Goal: Transaction & Acquisition: Purchase product/service

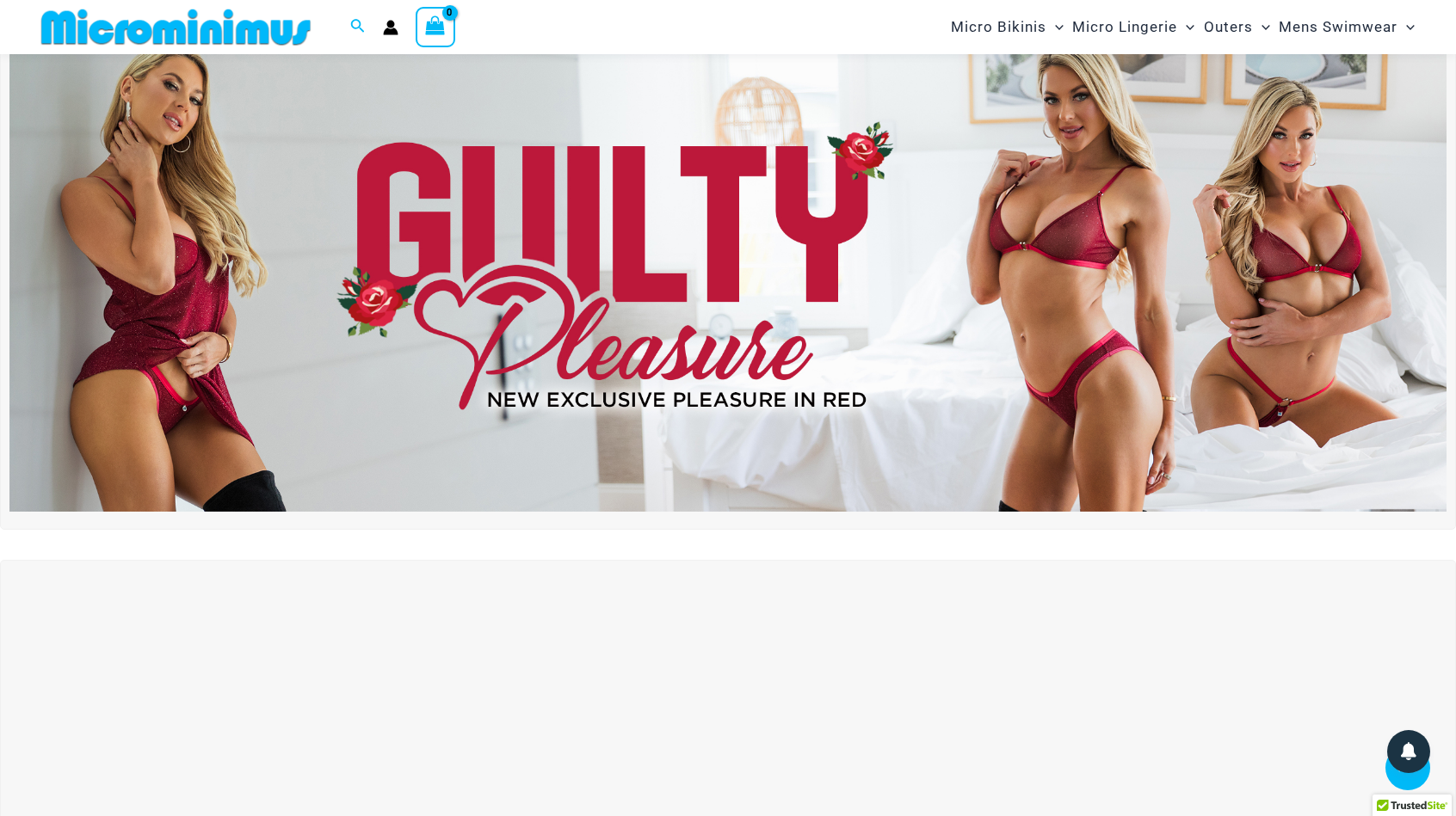
scroll to position [71, 0]
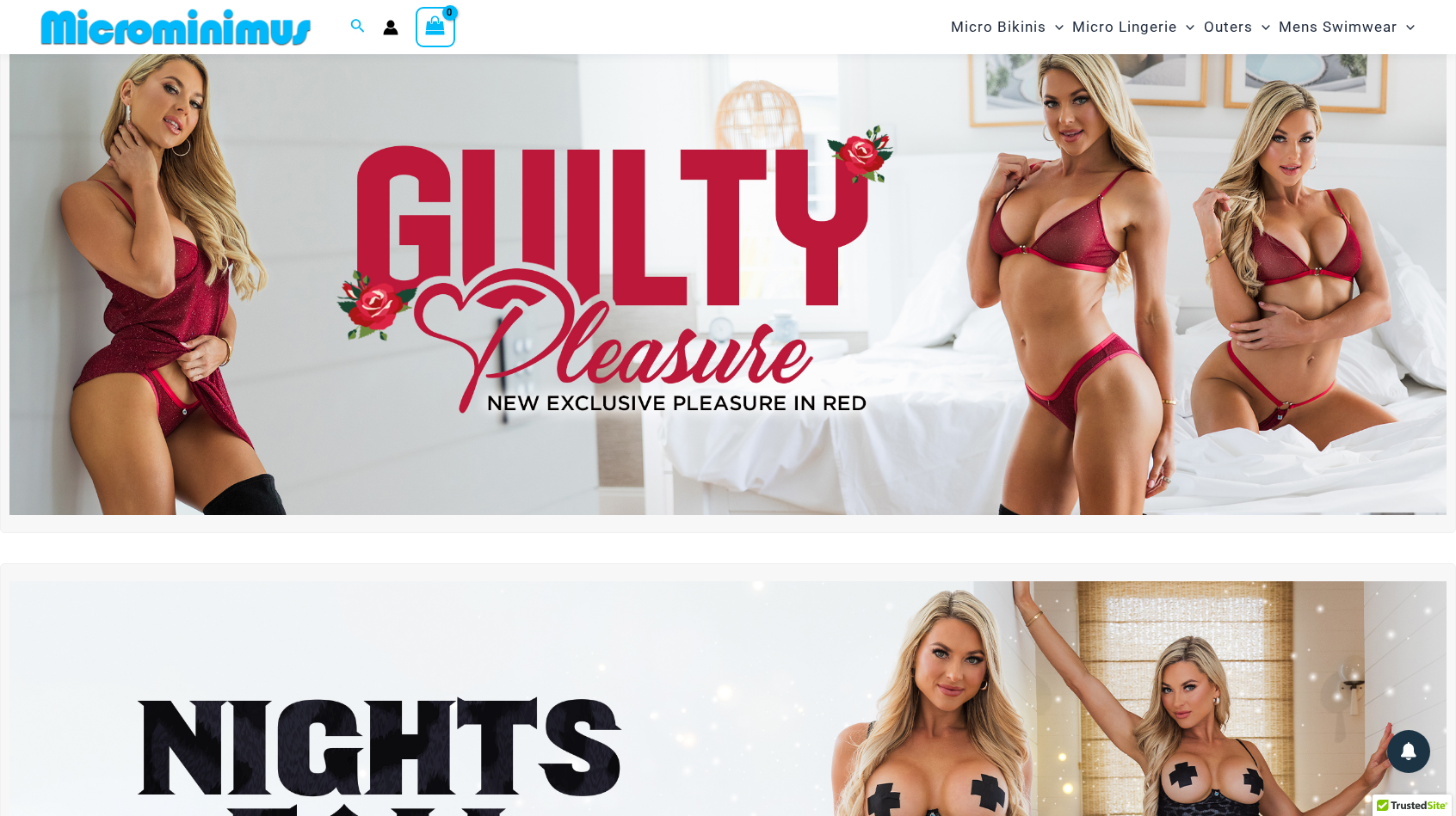
click at [691, 273] on img at bounding box center [728, 271] width 1437 height 489
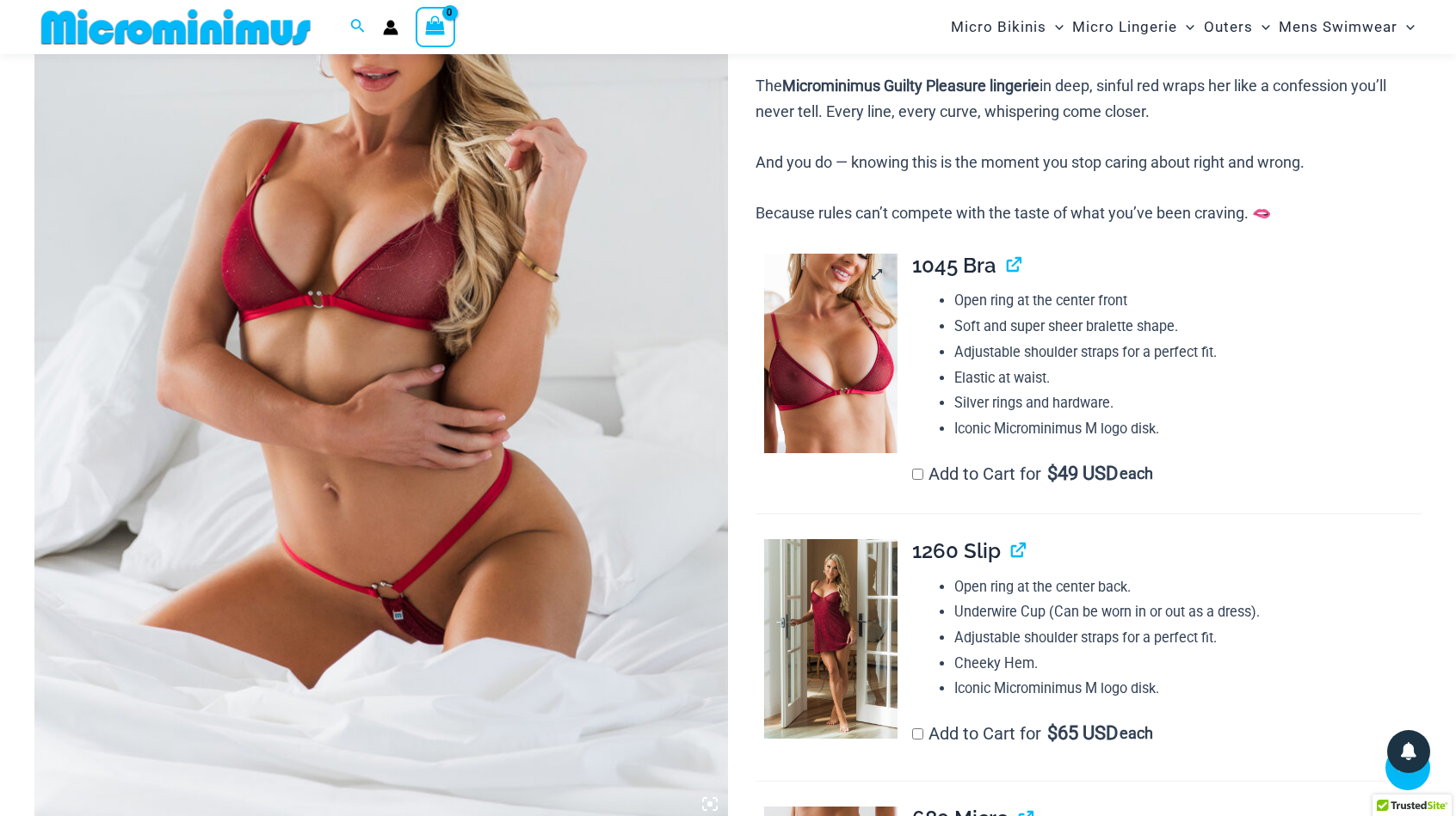
scroll to position [673, 0]
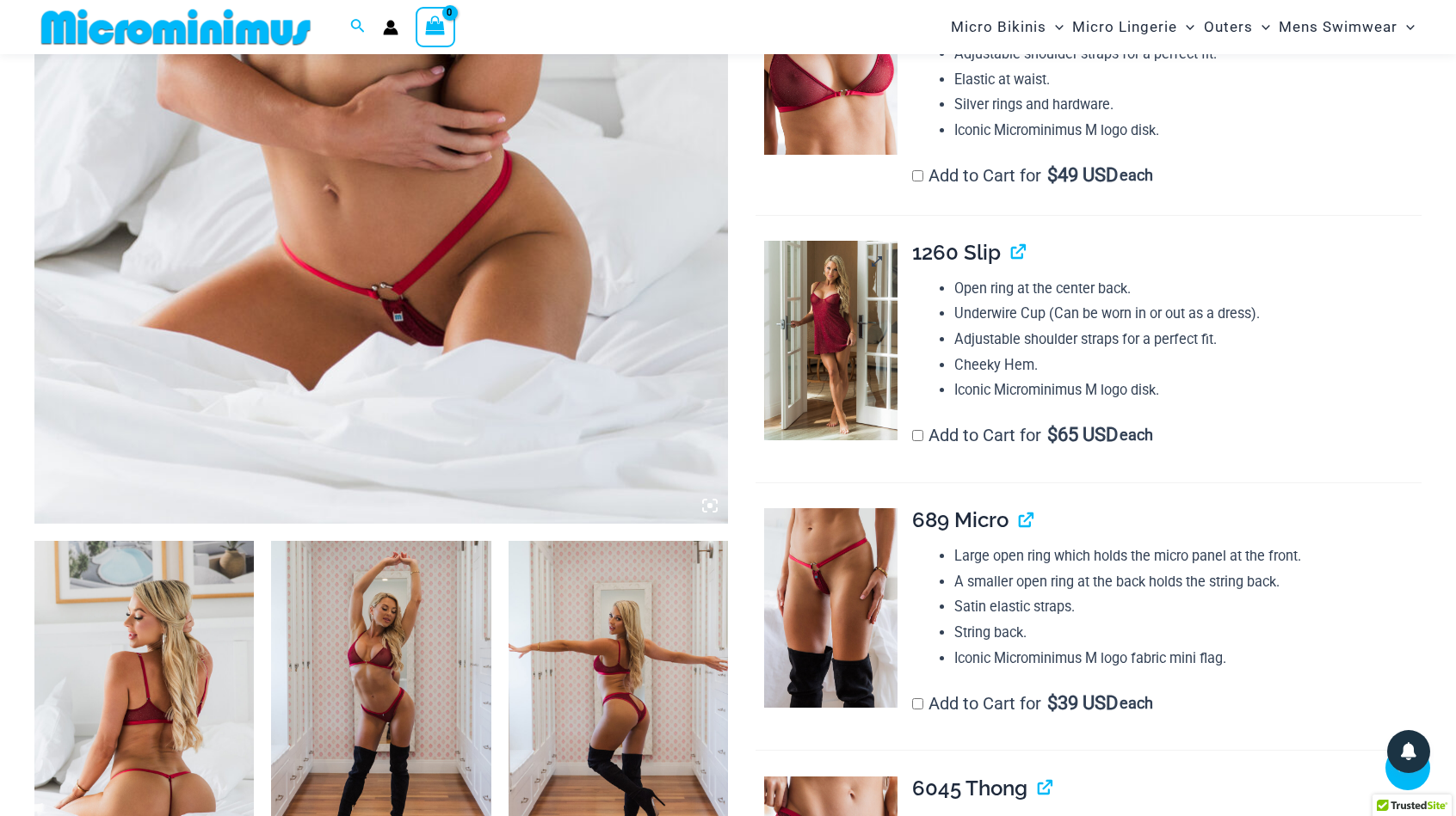
click at [836, 347] on img at bounding box center [831, 340] width 134 height 200
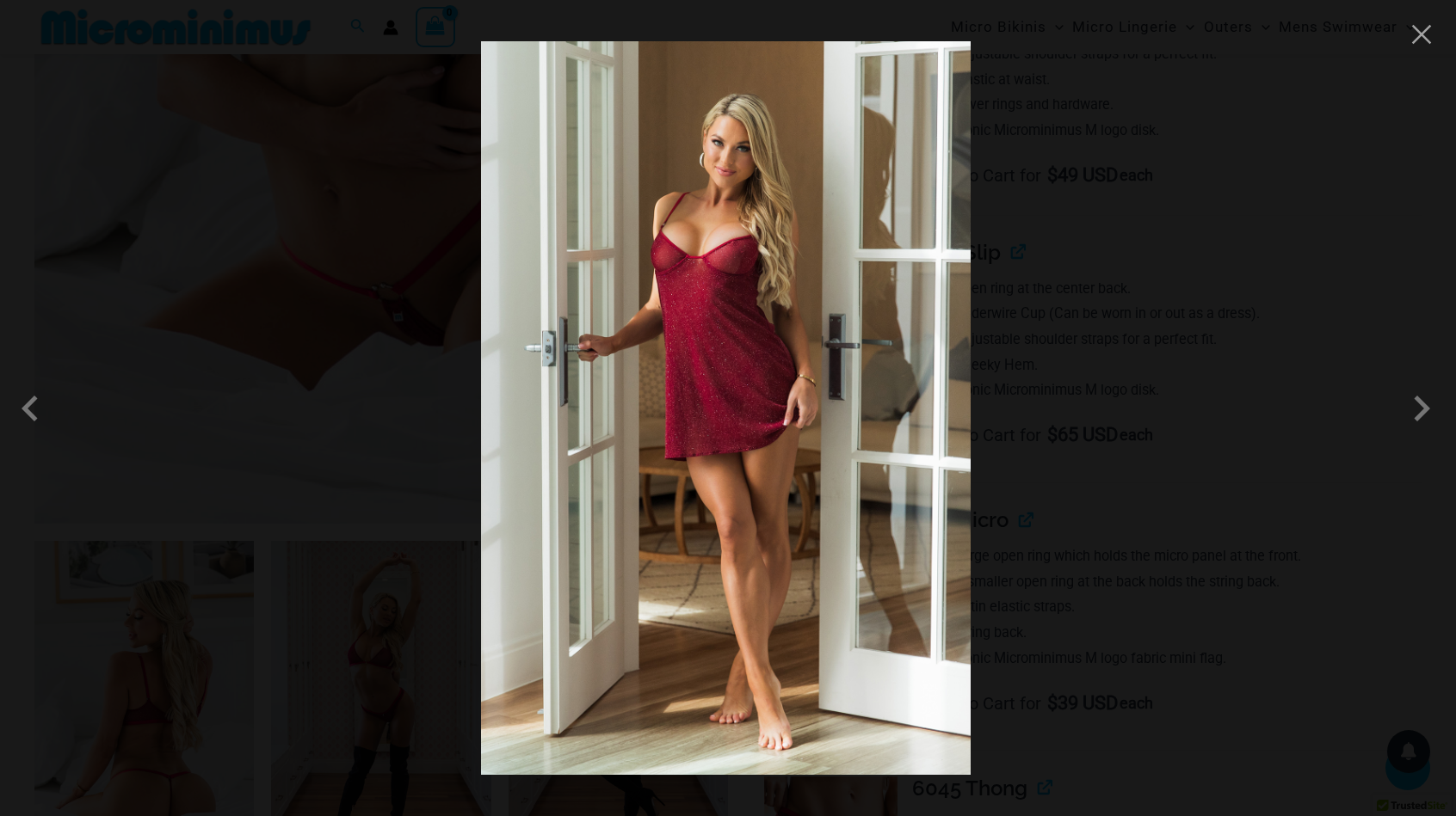
click at [1301, 240] on div at bounding box center [728, 408] width 1456 height 816
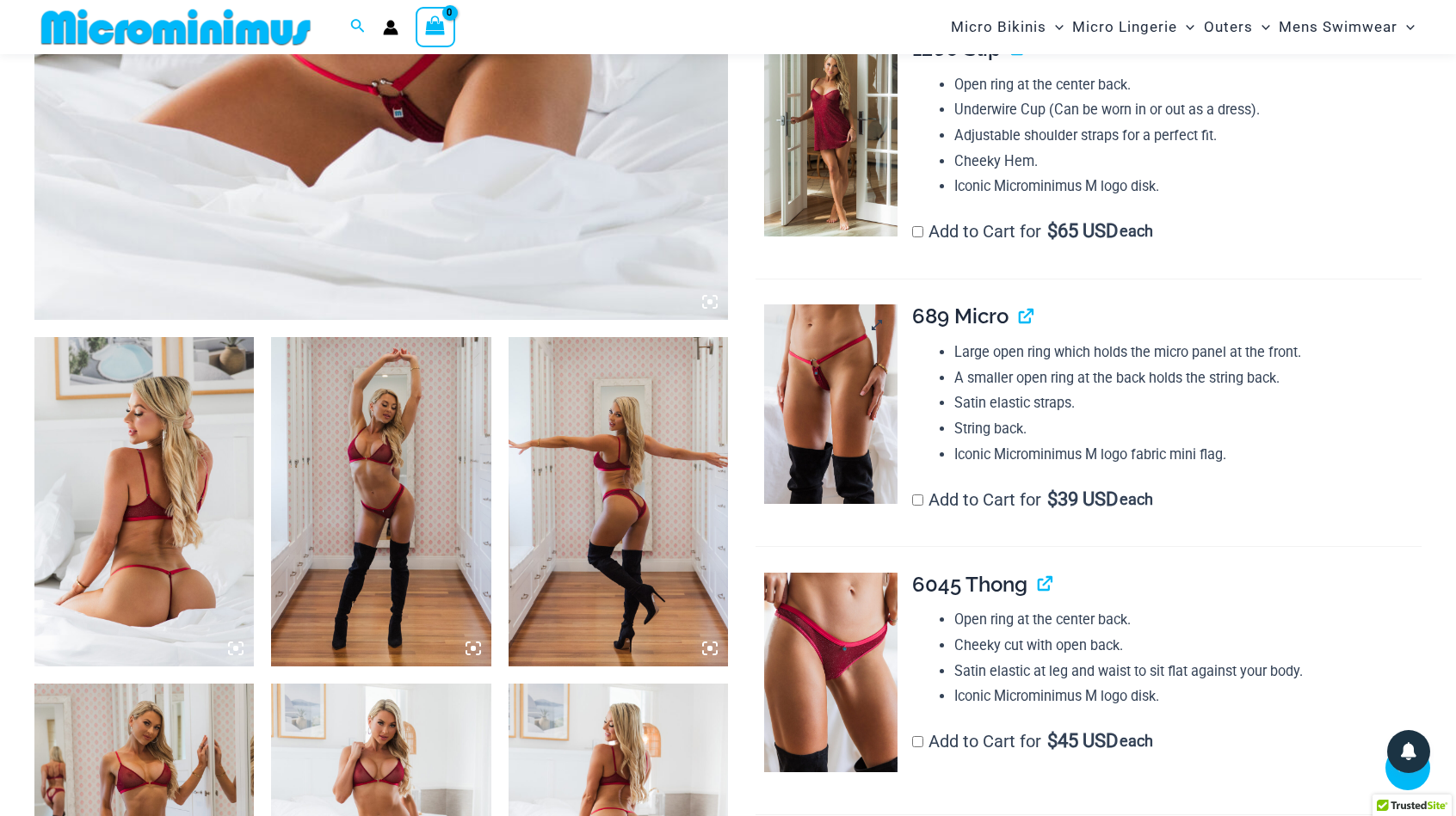
scroll to position [931, 0]
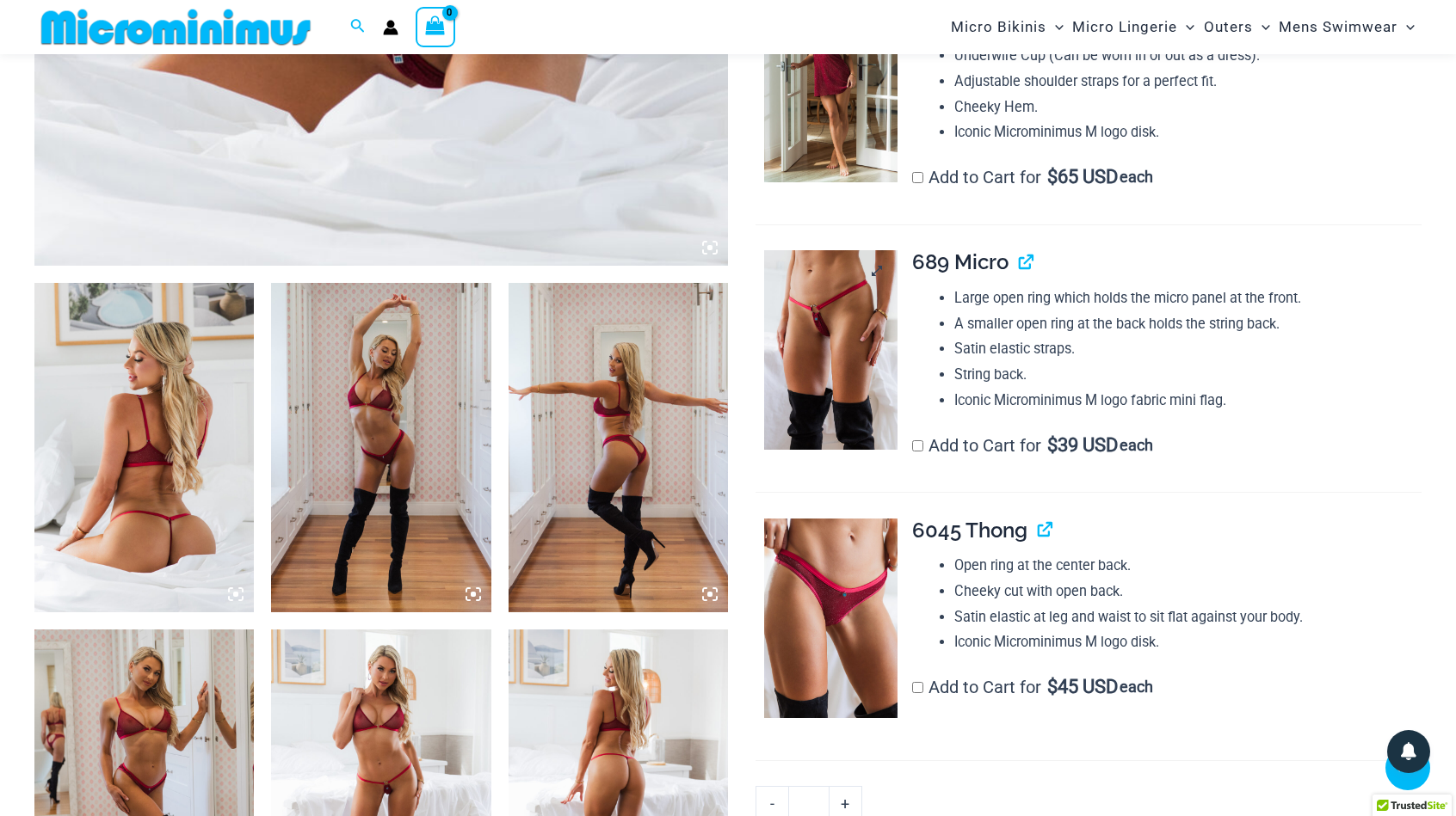
click at [840, 317] on img at bounding box center [831, 350] width 134 height 200
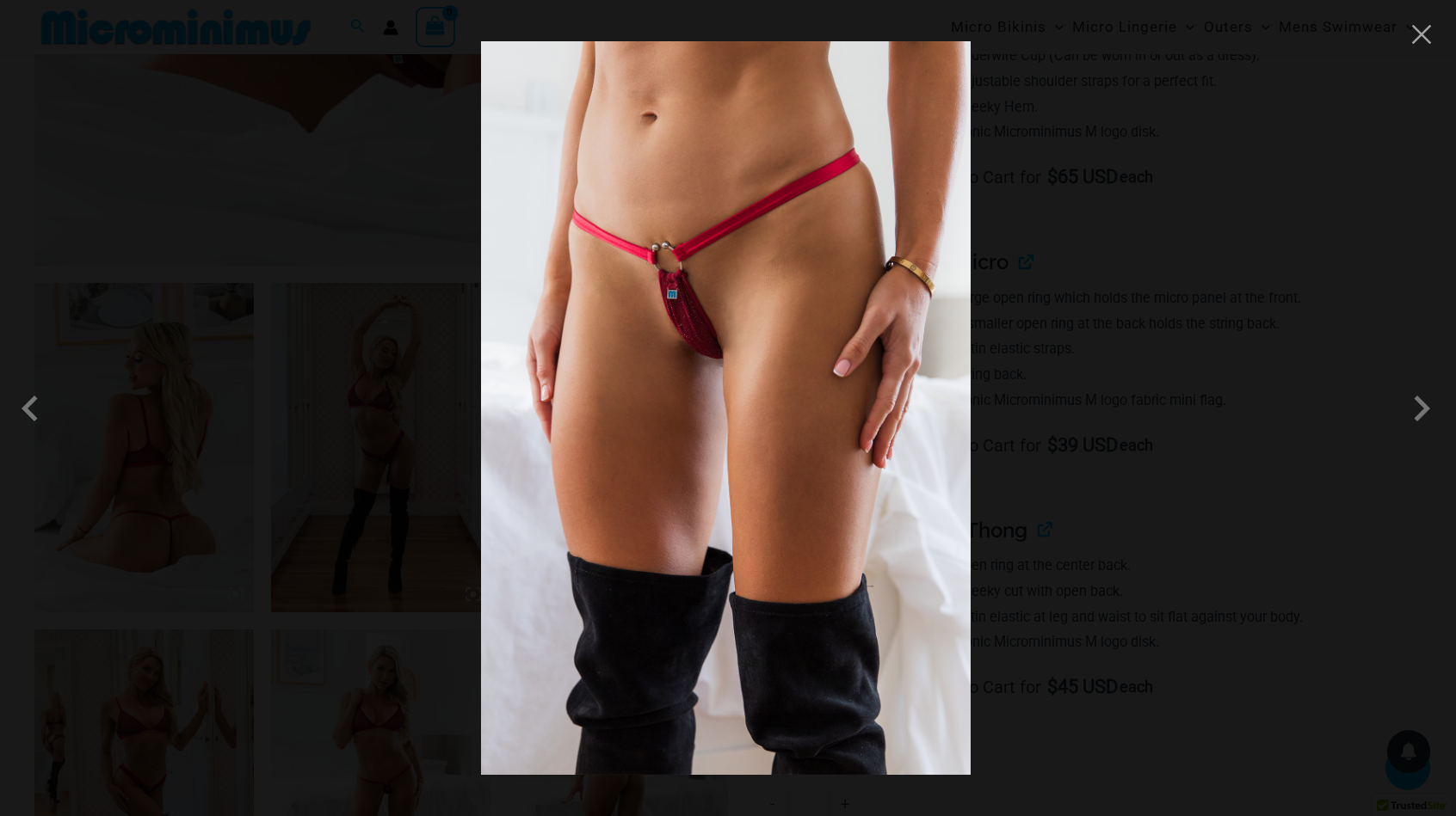
click at [1185, 305] on div at bounding box center [728, 408] width 1456 height 816
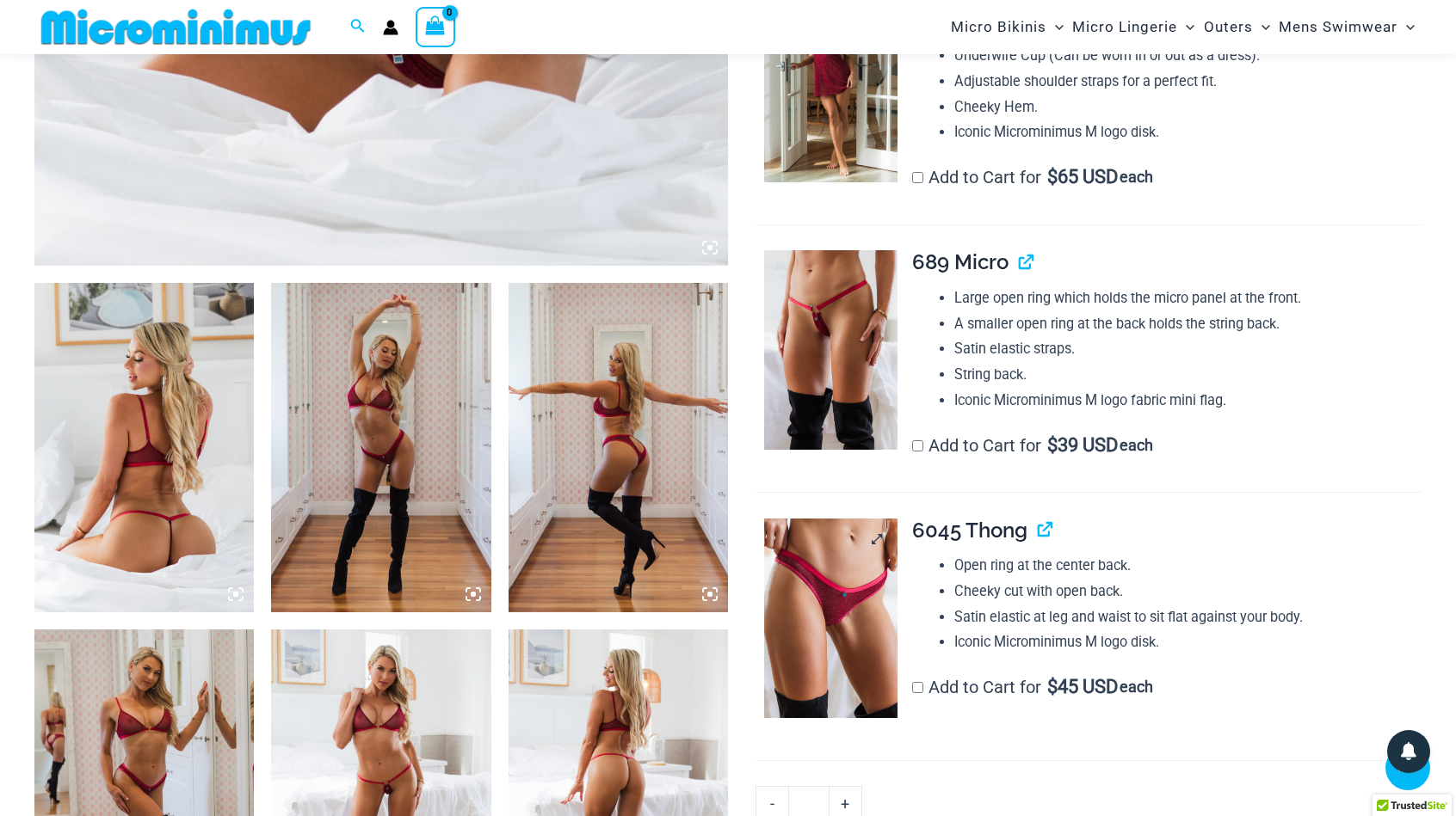
click at [794, 616] on img at bounding box center [831, 619] width 134 height 200
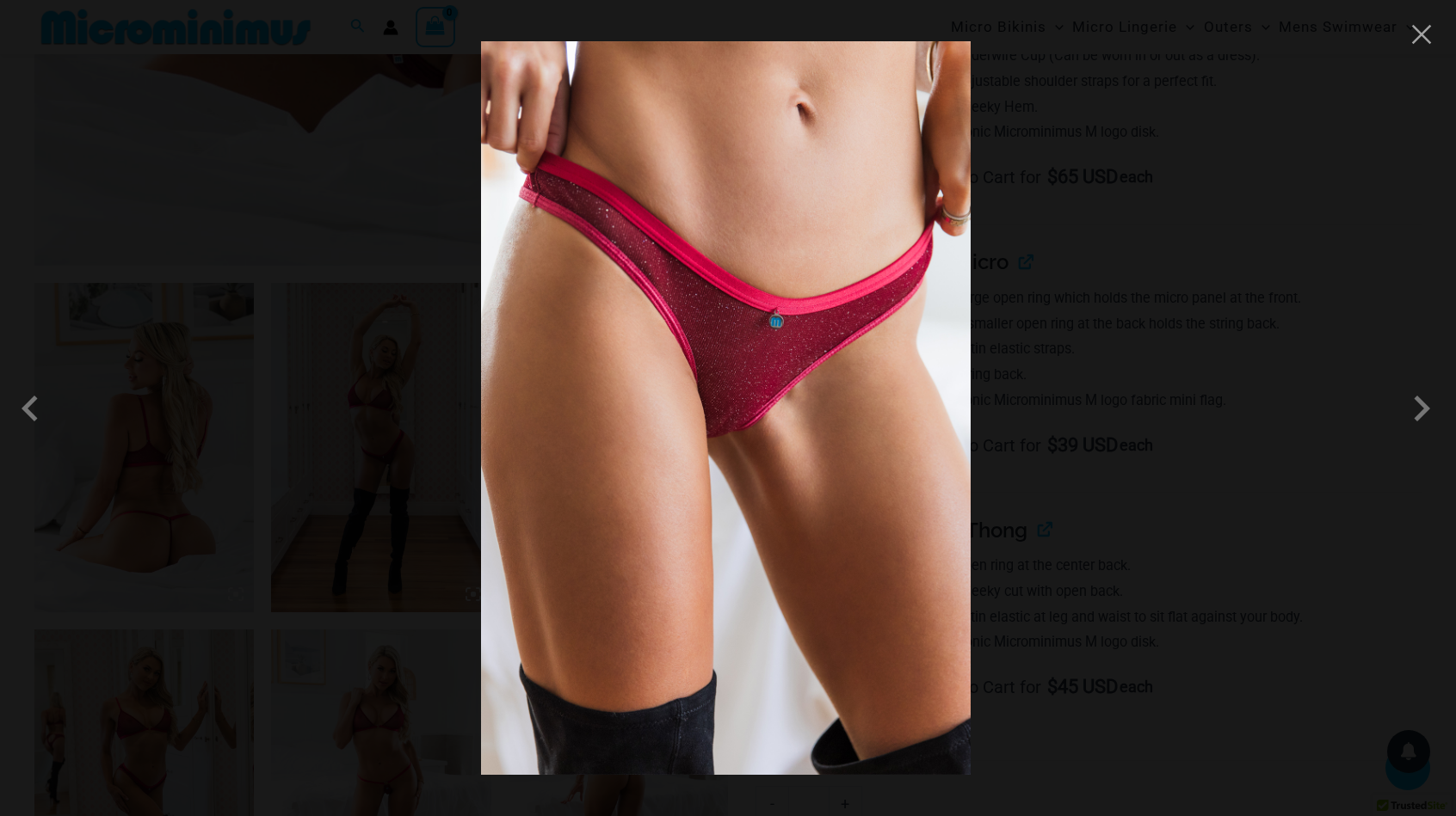
click at [1197, 409] on div at bounding box center [728, 408] width 1456 height 816
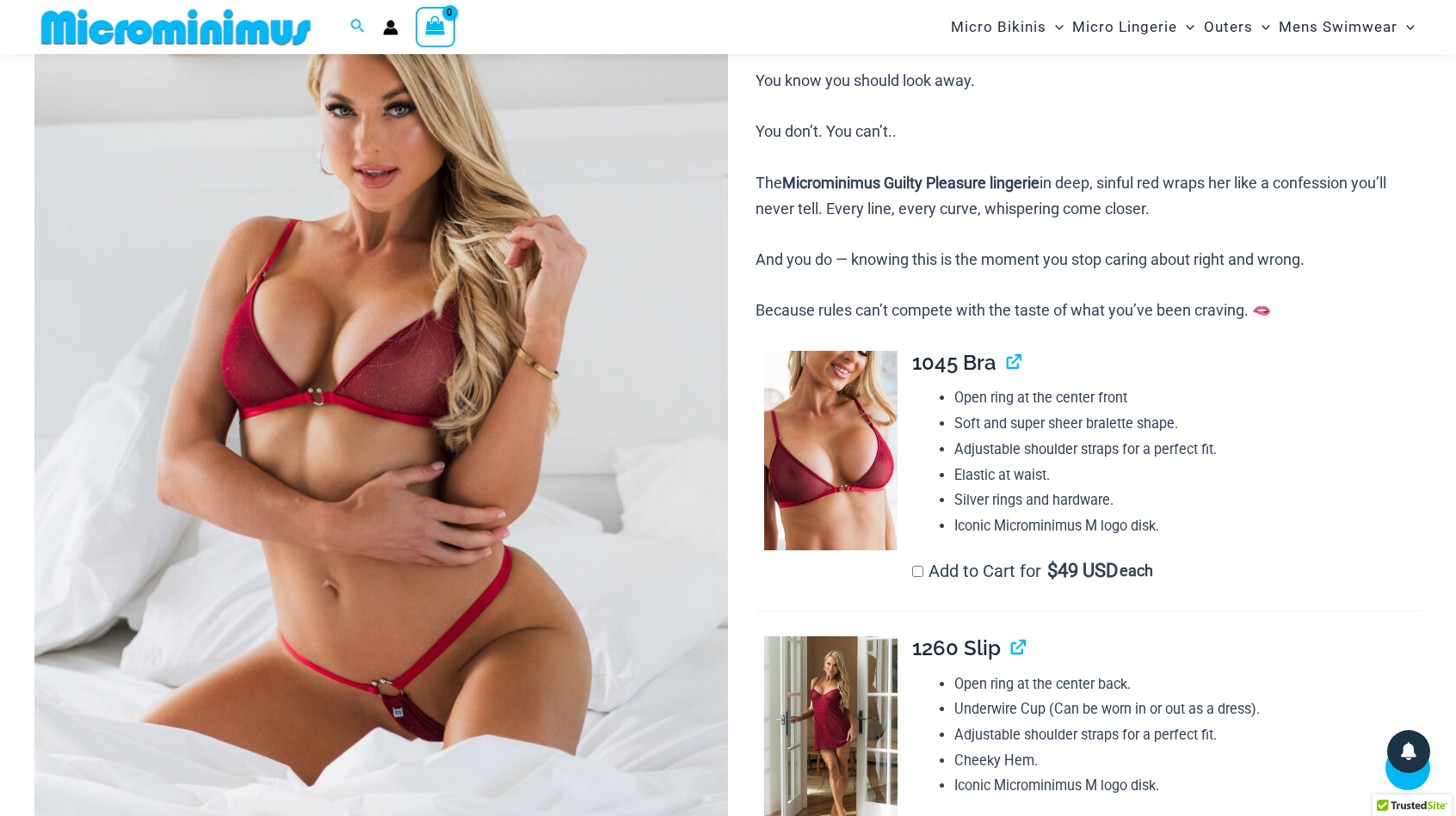
scroll to position [242, 0]
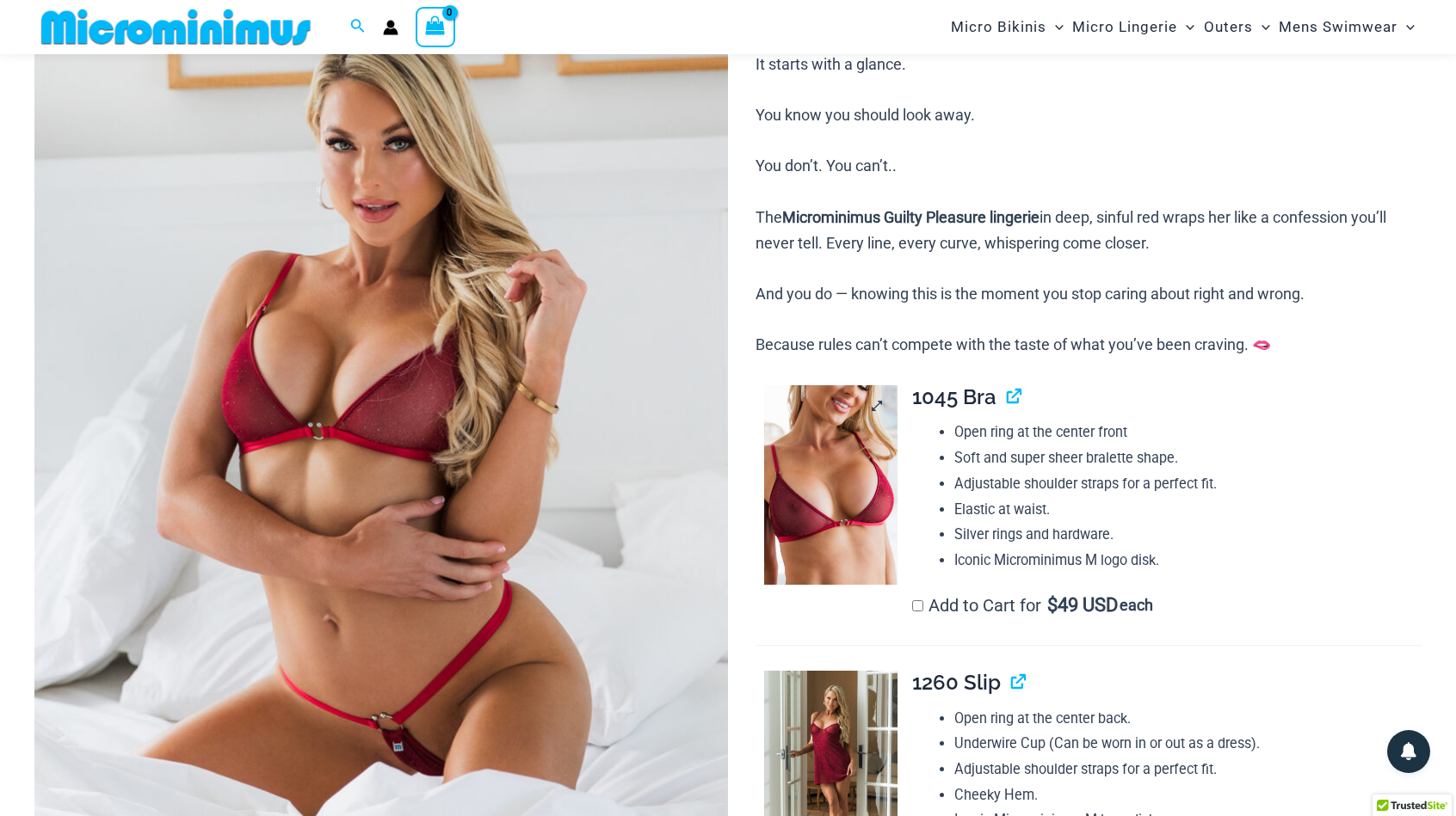
click at [821, 428] on img at bounding box center [831, 485] width 134 height 200
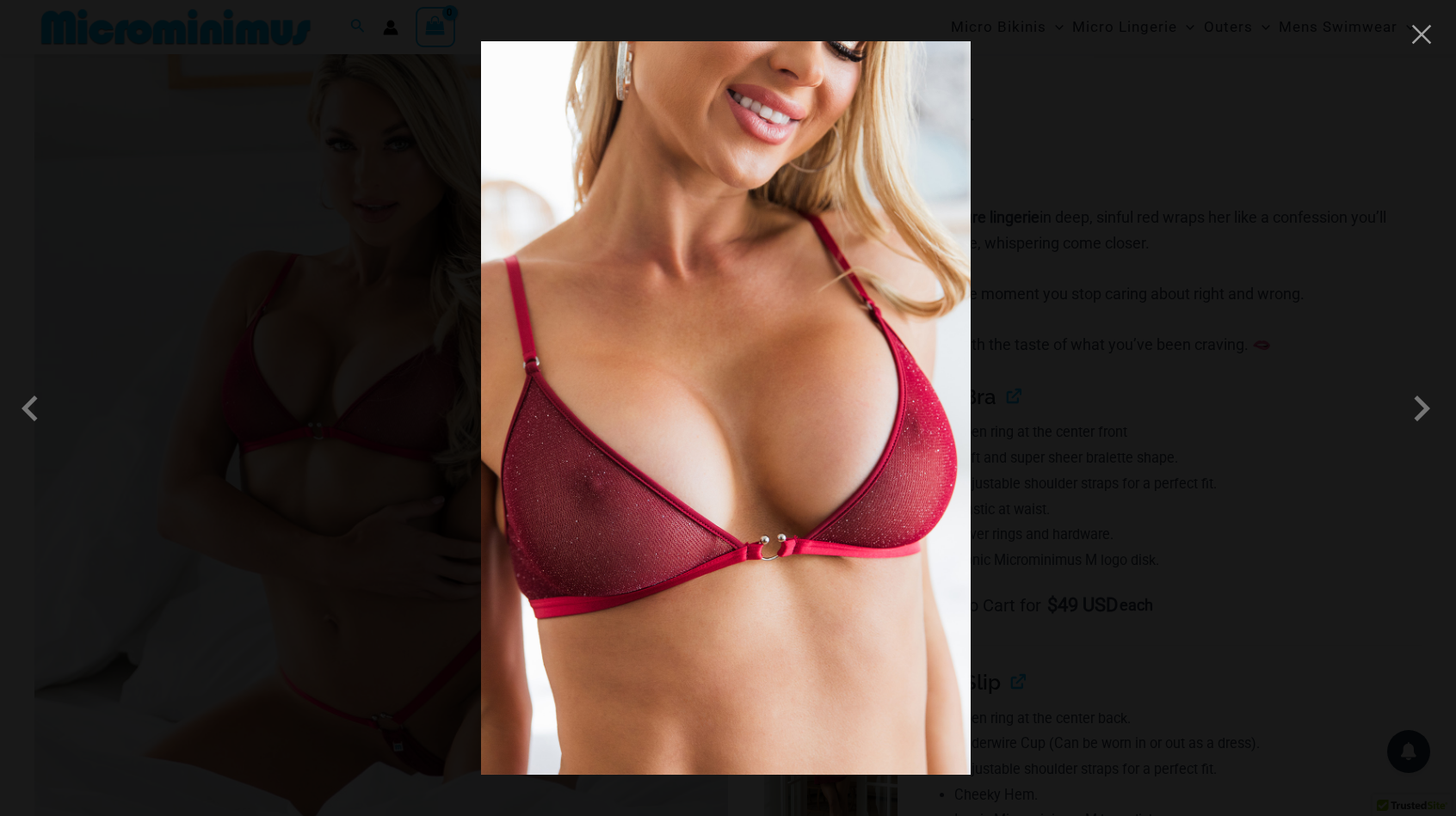
click at [1221, 292] on div at bounding box center [728, 408] width 1456 height 816
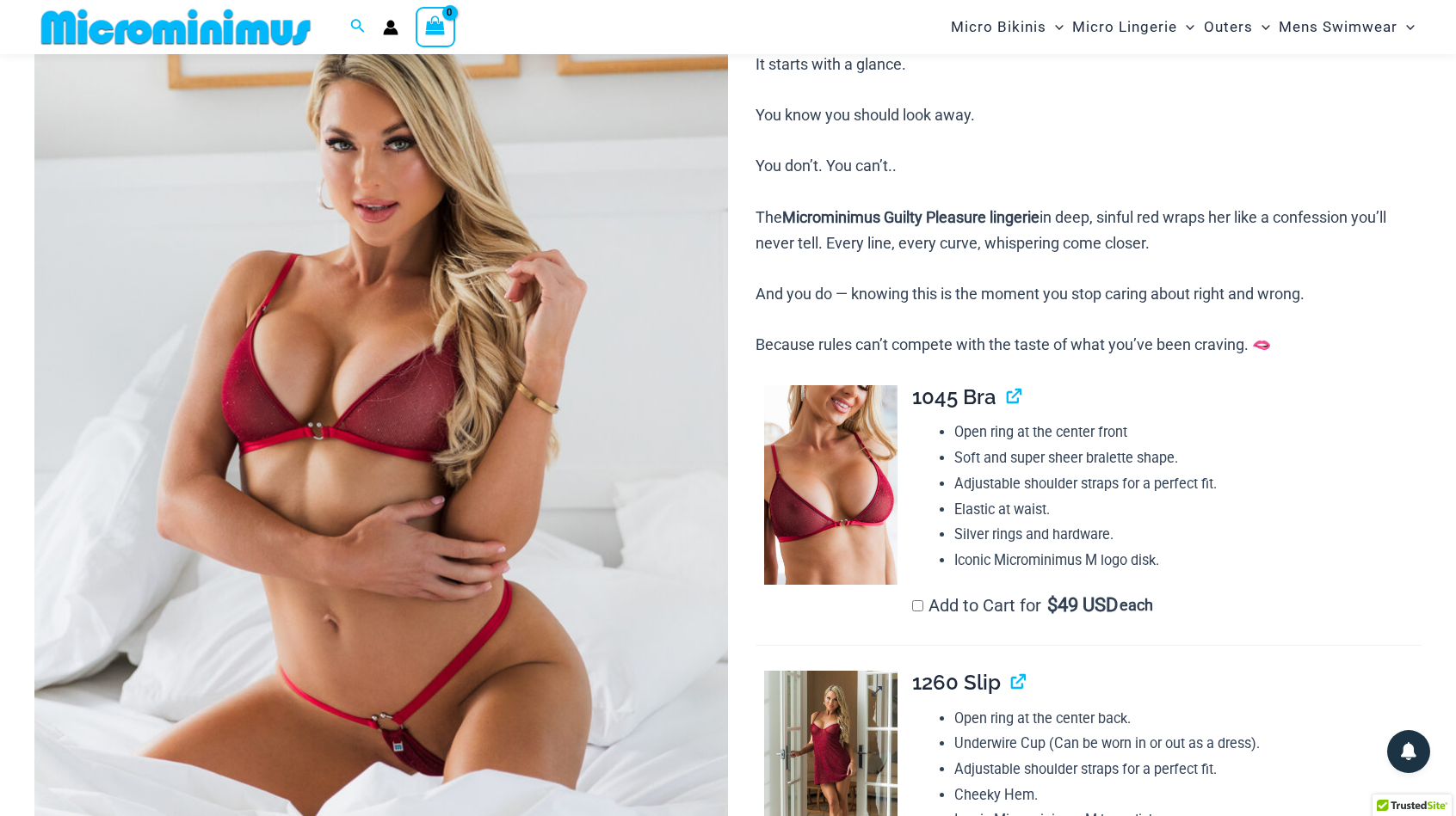
click at [837, 694] on img at bounding box center [831, 771] width 134 height 200
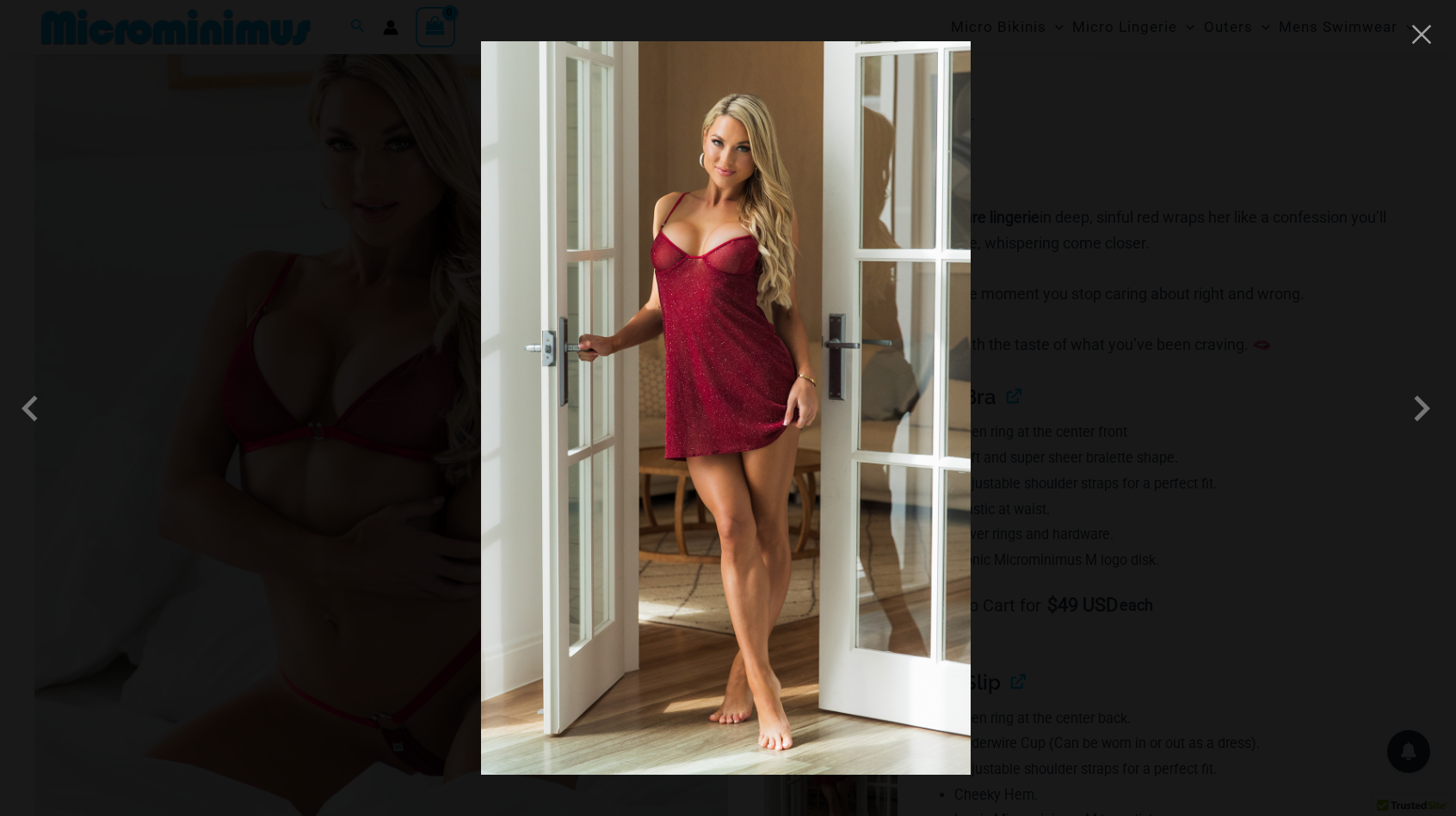
click at [1208, 296] on div at bounding box center [728, 408] width 1456 height 816
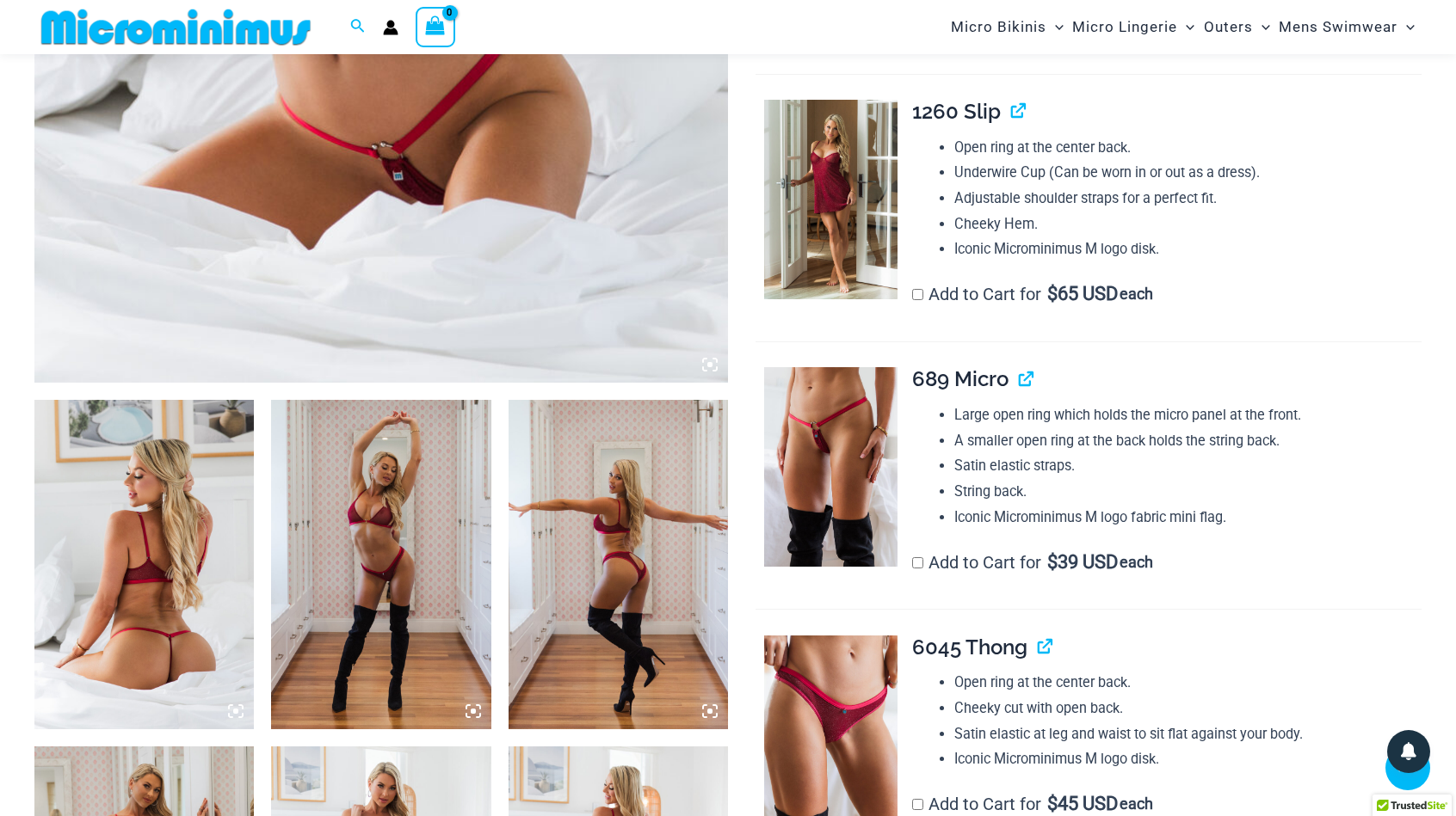
scroll to position [844, 0]
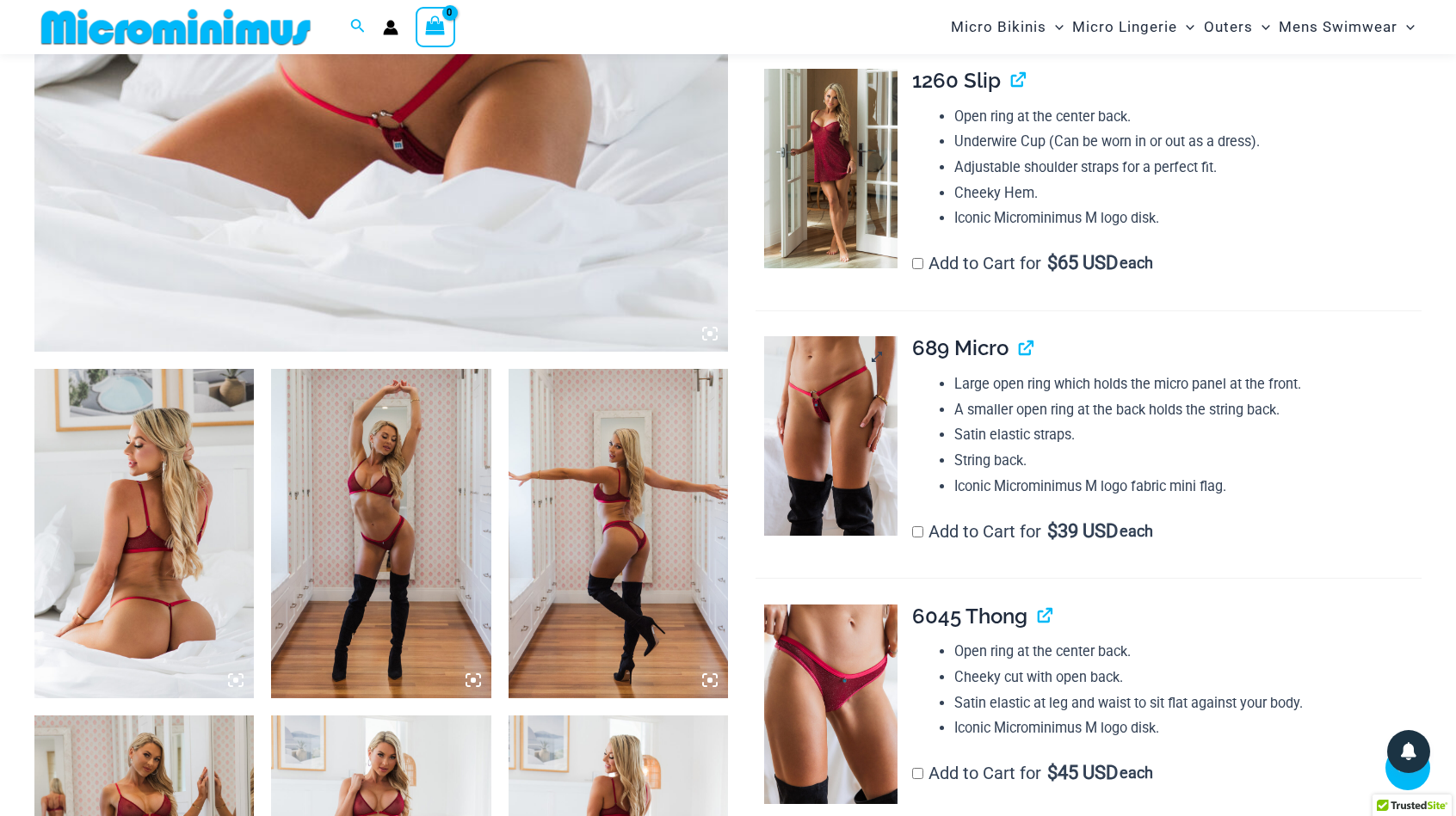
click at [841, 385] on img at bounding box center [831, 436] width 134 height 200
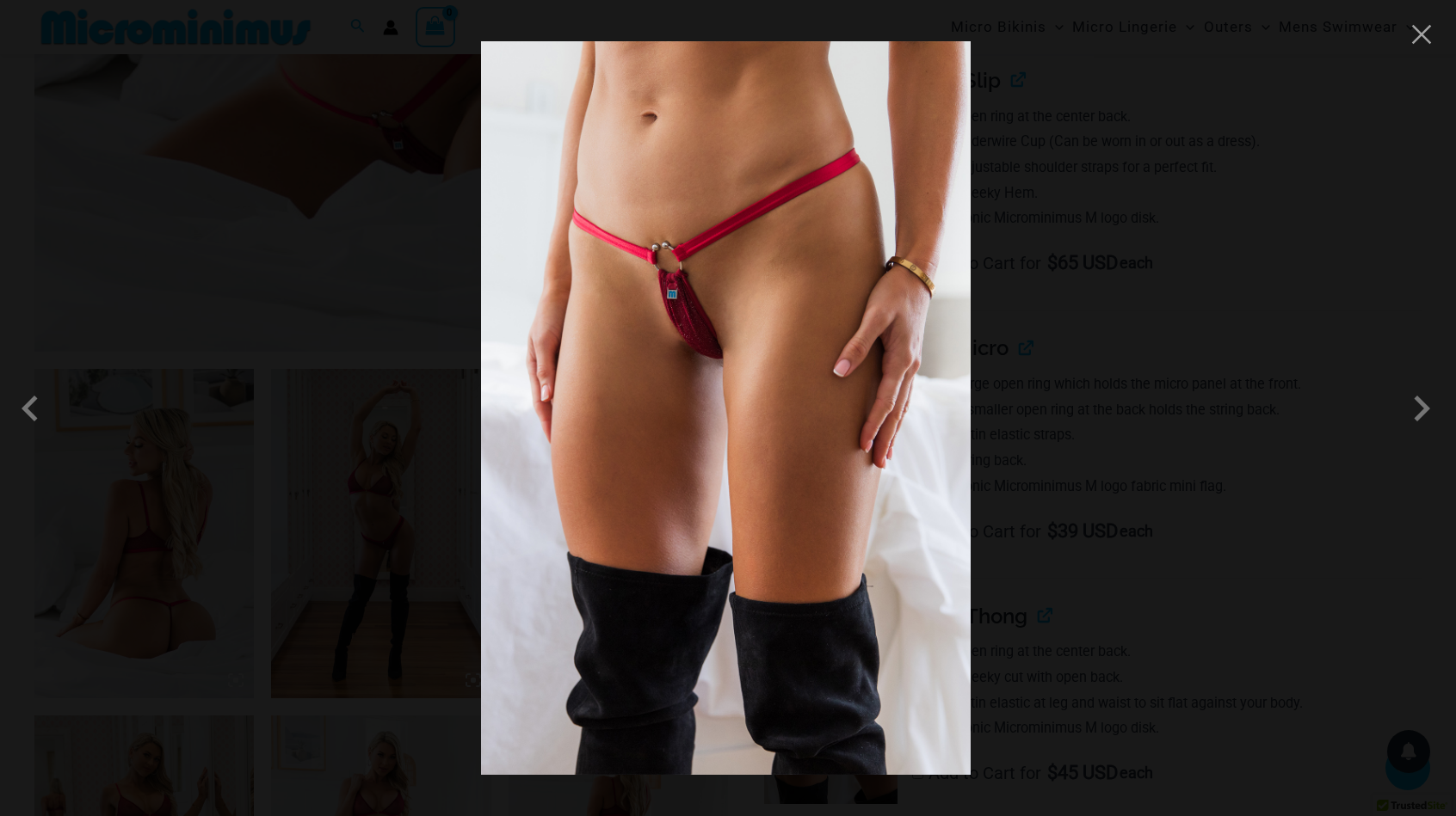
click at [1162, 297] on div at bounding box center [728, 408] width 1456 height 816
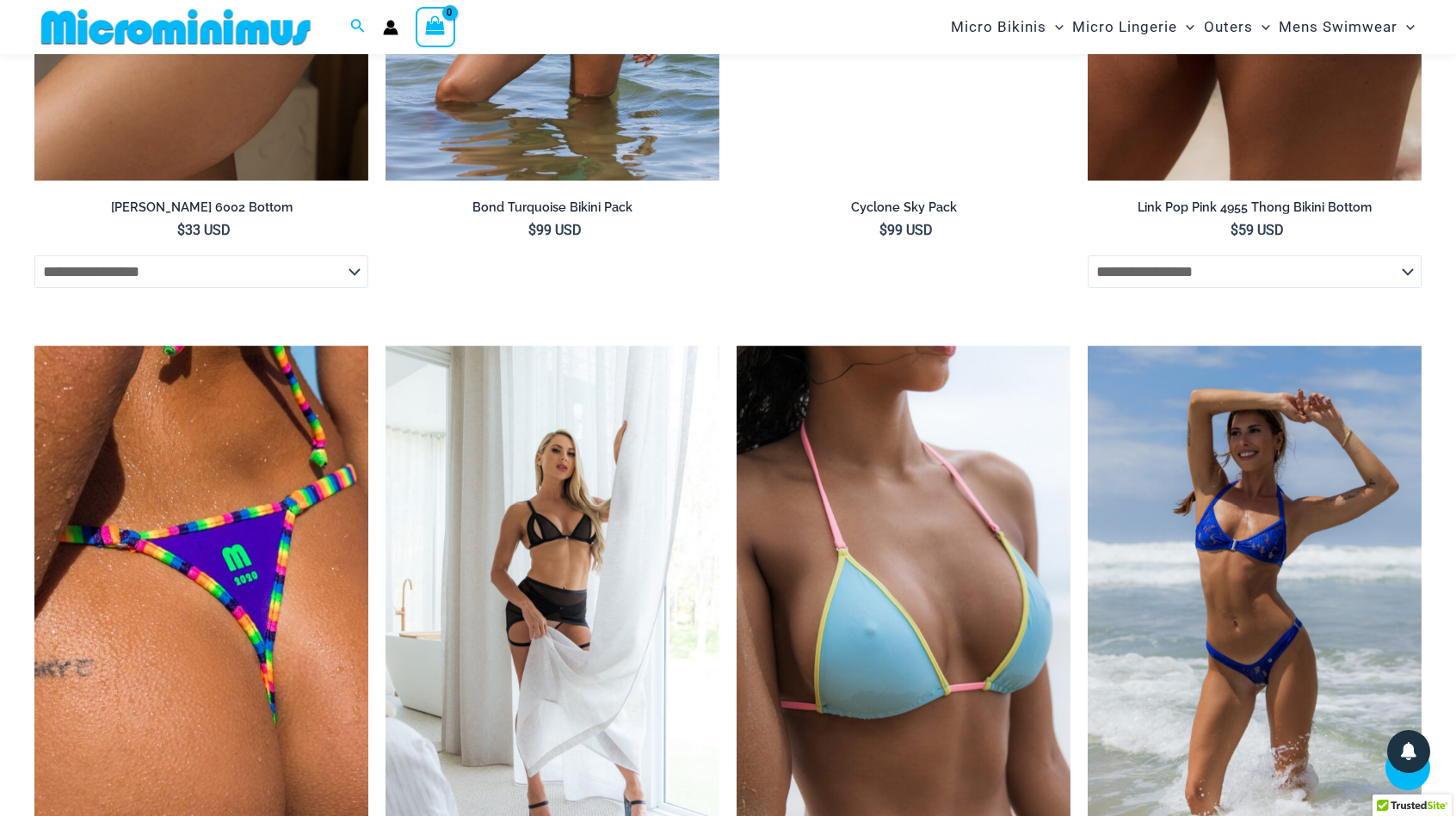
scroll to position [4027, 0]
